Goal: Information Seeking & Learning: Learn about a topic

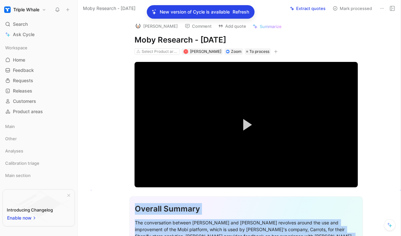
scroll to position [5429, 0]
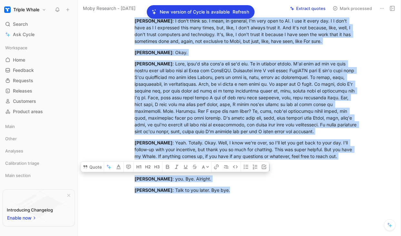
click at [57, 8] on icon at bounding box center [57, 9] width 5 height 5
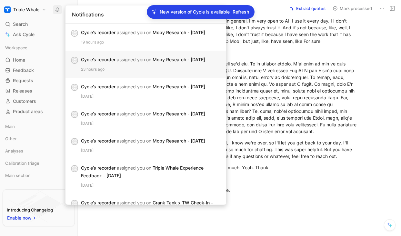
click at [128, 60] on span "assigned you on" at bounding box center [134, 59] width 34 height 5
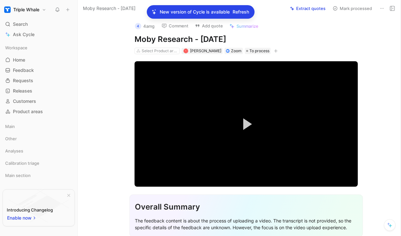
click at [380, 6] on icon at bounding box center [381, 8] width 5 height 5
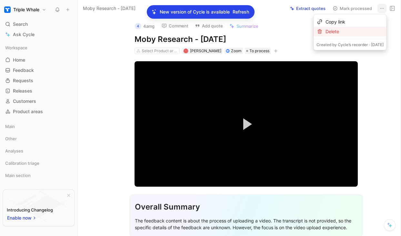
click at [332, 29] on div "Delete" at bounding box center [354, 32] width 58 height 8
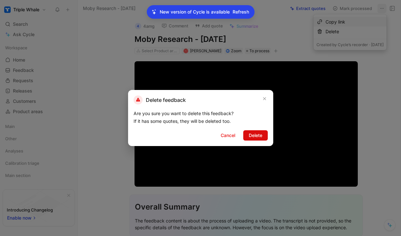
click at [252, 134] on span "Delete" at bounding box center [256, 136] width 14 height 8
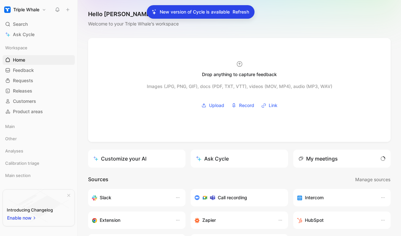
click at [55, 8] on icon at bounding box center [57, 9] width 5 height 5
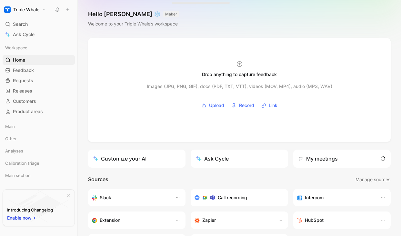
click at [58, 9] on icon at bounding box center [57, 9] width 5 height 5
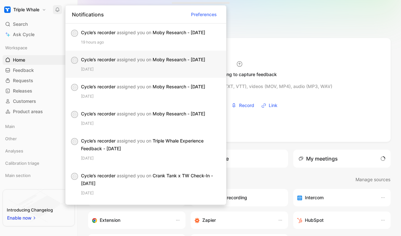
click at [139, 72] on div "C Cycle’s recorder assigned you on Moby Research - 8/12/2025 2 days ago" at bounding box center [145, 64] width 161 height 27
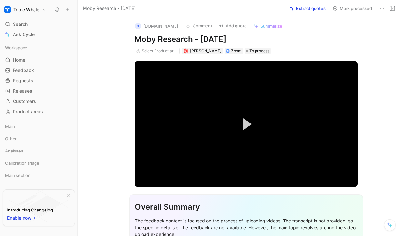
click at [59, 10] on use at bounding box center [58, 10] width 4 height 4
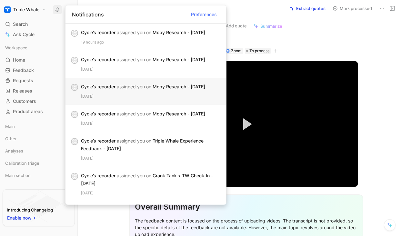
click at [142, 93] on div "Cycle’s recorder assigned you on Moby Research - 8/11/2025 3 days ago" at bounding box center [151, 91] width 140 height 17
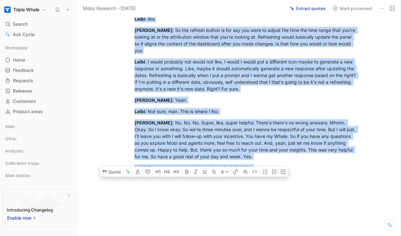
scroll to position [5900, 0]
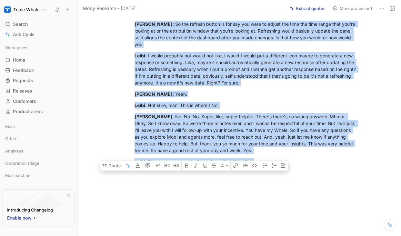
copy div "Overall Summary The conversation revolves around a discussion between Sophia Ca…"
drag, startPoint x: 133, startPoint y: 135, endPoint x: 200, endPoint y: 213, distance: 103.1
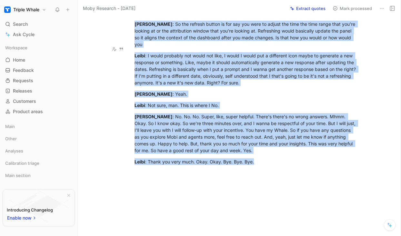
click at [59, 9] on use at bounding box center [58, 10] width 4 height 4
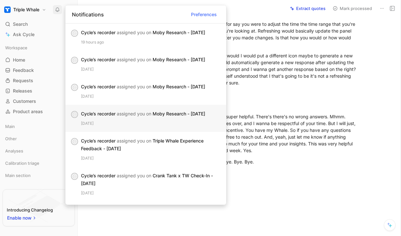
click at [145, 110] on div "Cycle’s recorder assigned you on Moby Research - 8/8/2025" at bounding box center [148, 114] width 135 height 8
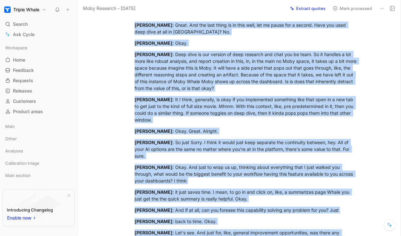
scroll to position [5471, 0]
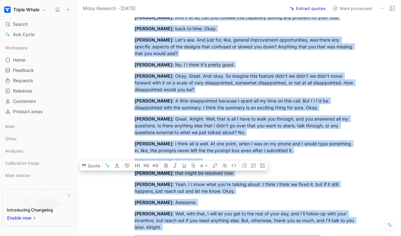
drag, startPoint x: 133, startPoint y: 94, endPoint x: 181, endPoint y: 175, distance: 93.7
copy div "Overall Summary The conversation between Sophia Campione, a design researcher a…"
